Goal: Information Seeking & Learning: Learn about a topic

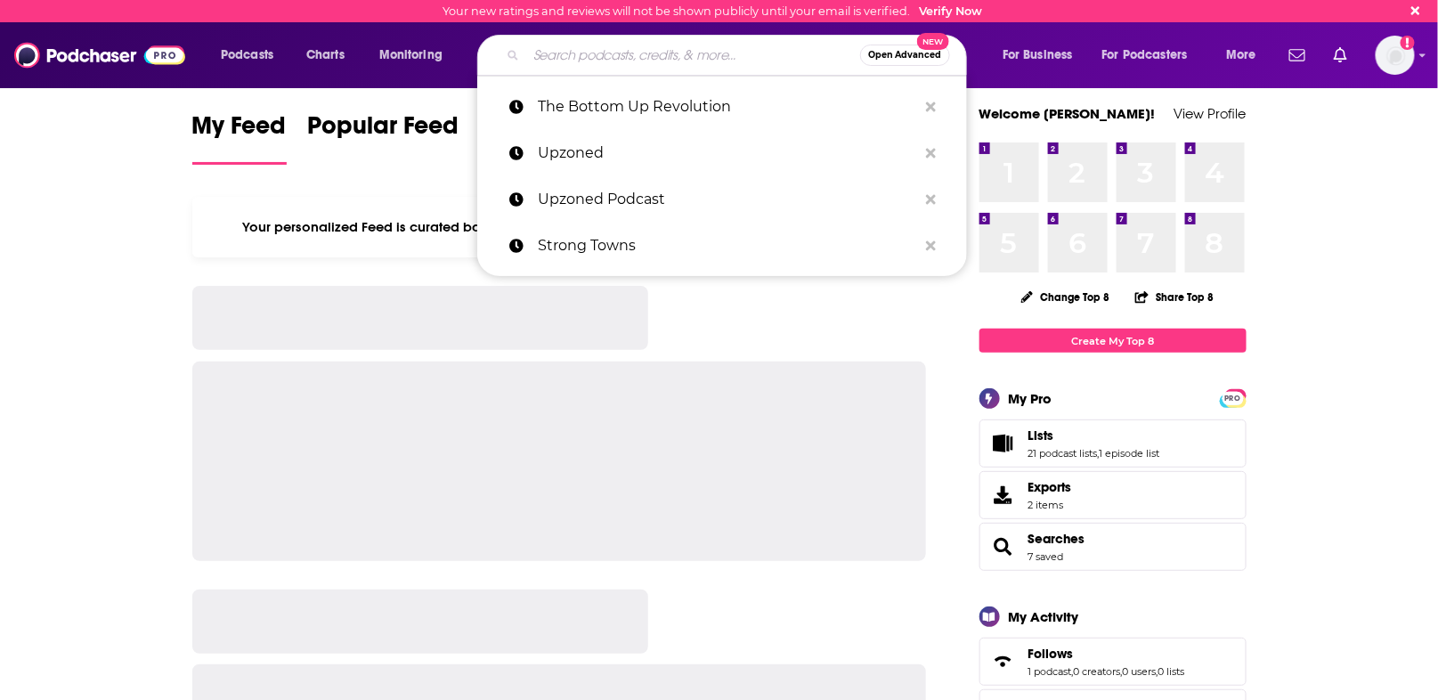
click at [588, 53] on input "Search podcasts, credits, & more..." at bounding box center [693, 55] width 334 height 28
paste input "Humans & AI Show"
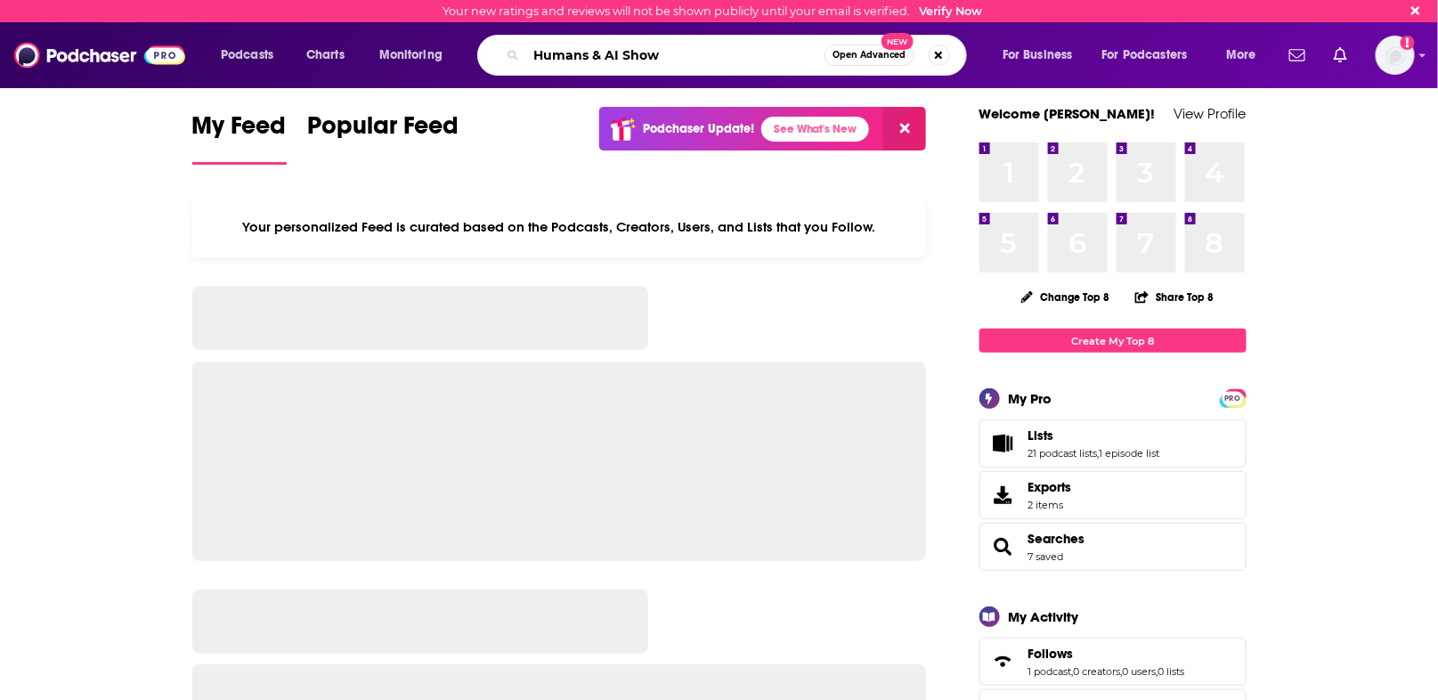
type input "Humans & AI Show"
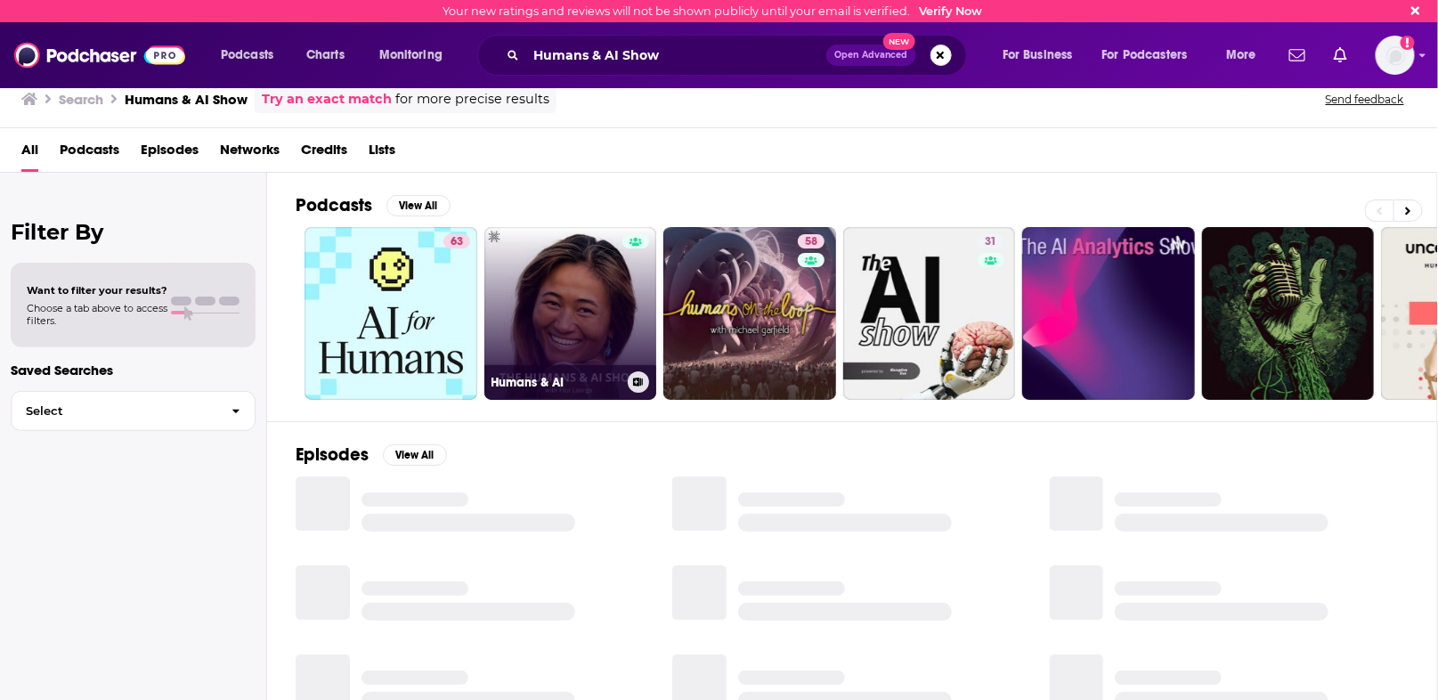
click at [562, 308] on link "Humans & AI" at bounding box center [570, 313] width 173 height 173
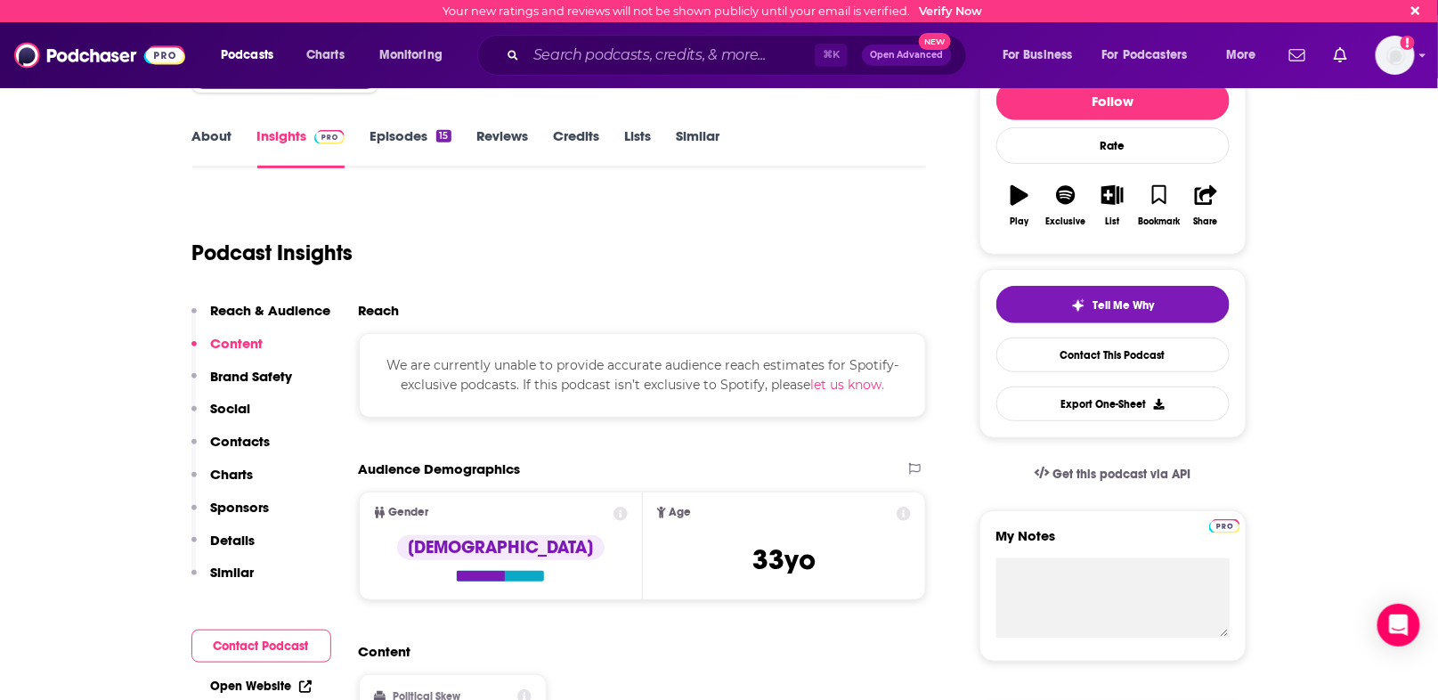
scroll to position [194, 0]
